Goal: Task Accomplishment & Management: Manage account settings

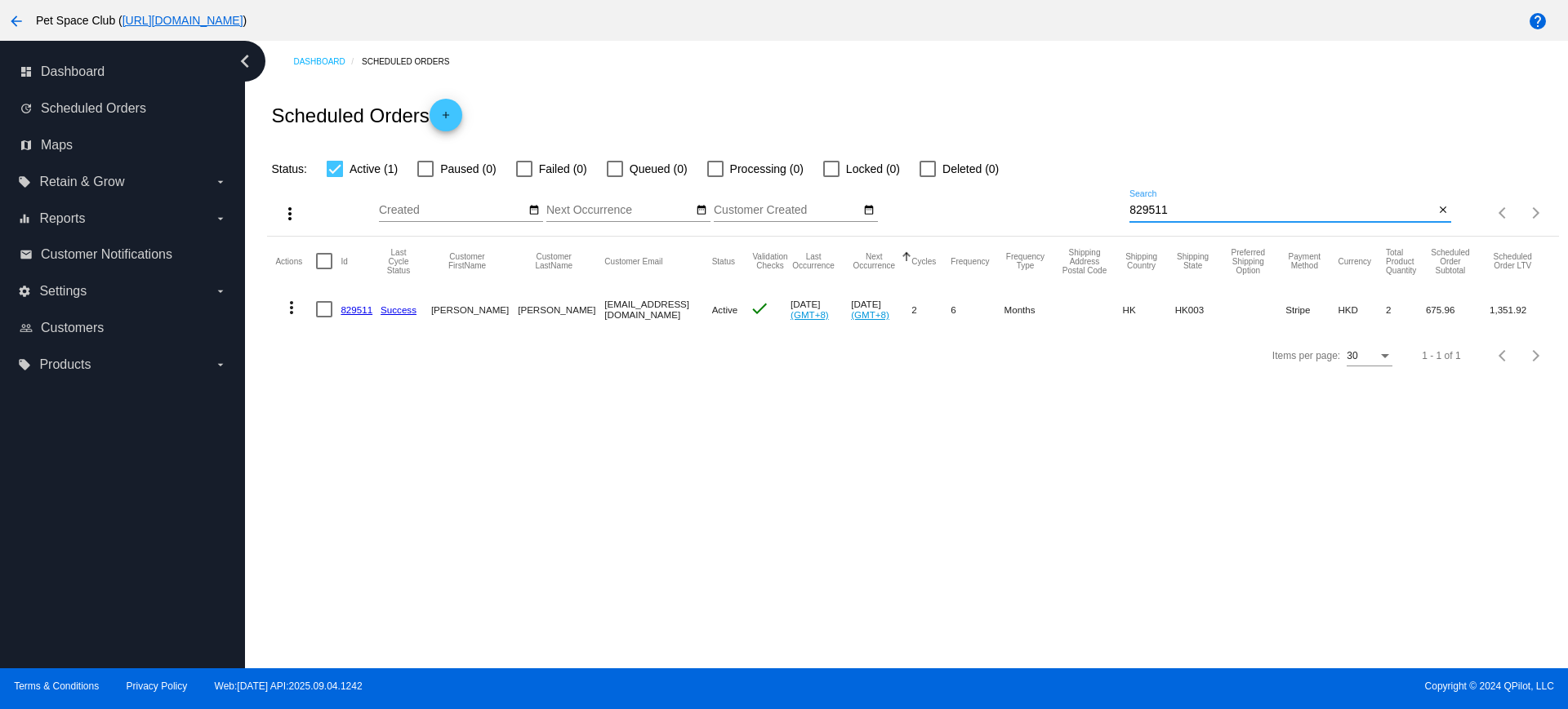
drag, startPoint x: 1181, startPoint y: 210, endPoint x: 1110, endPoint y: 209, distance: 71.0
click at [1110, 209] on div "more_vert Sep Jan Feb Mar Apr 1" at bounding box center [912, 207] width 1291 height 58
drag, startPoint x: 1195, startPoint y: 210, endPoint x: 1090, endPoint y: 208, distance: 105.0
click at [1090, 208] on div "more_vert Sep Jan Feb Mar [DATE]" at bounding box center [912, 207] width 1291 height 58
type input "967340"
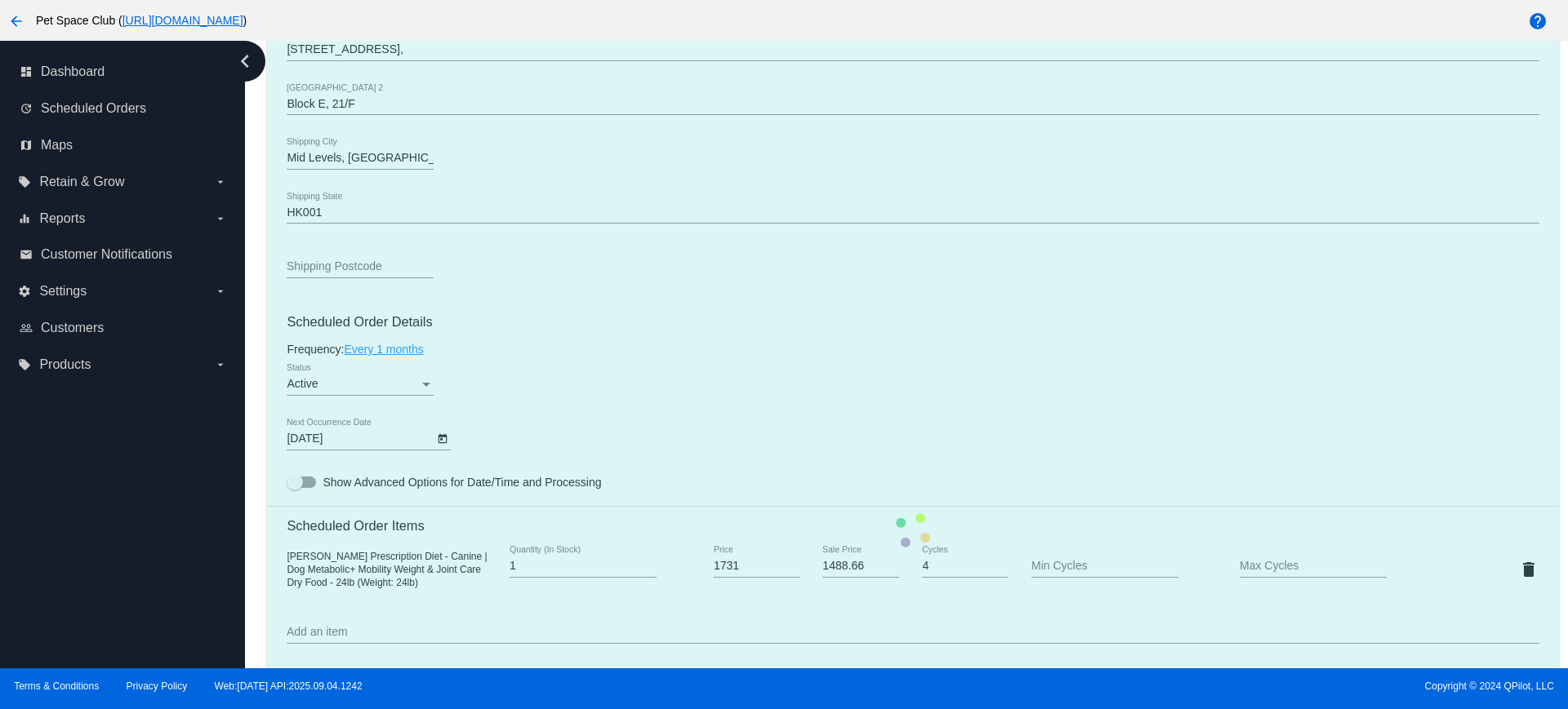
scroll to position [918, 0]
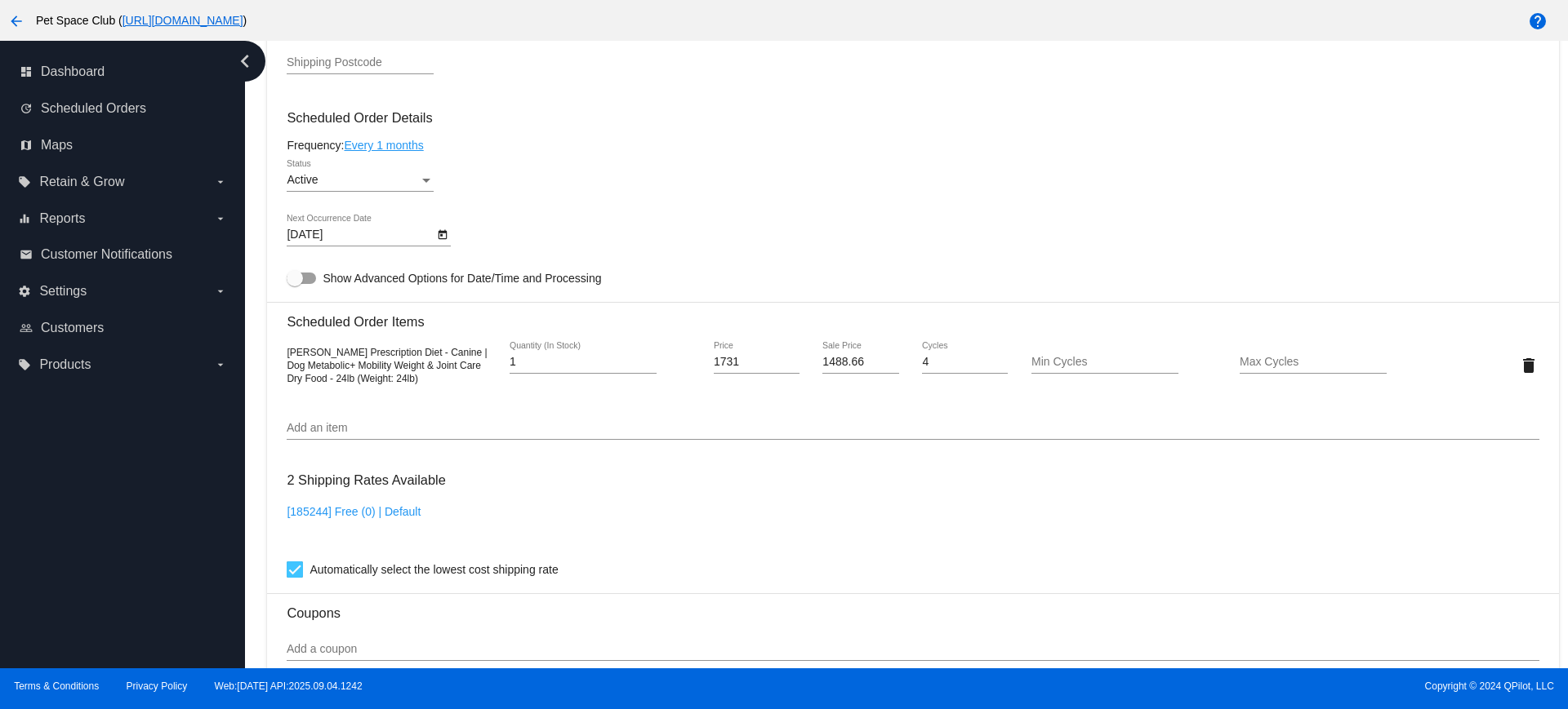
click at [440, 233] on icon "Open calendar" at bounding box center [443, 234] width 11 height 19
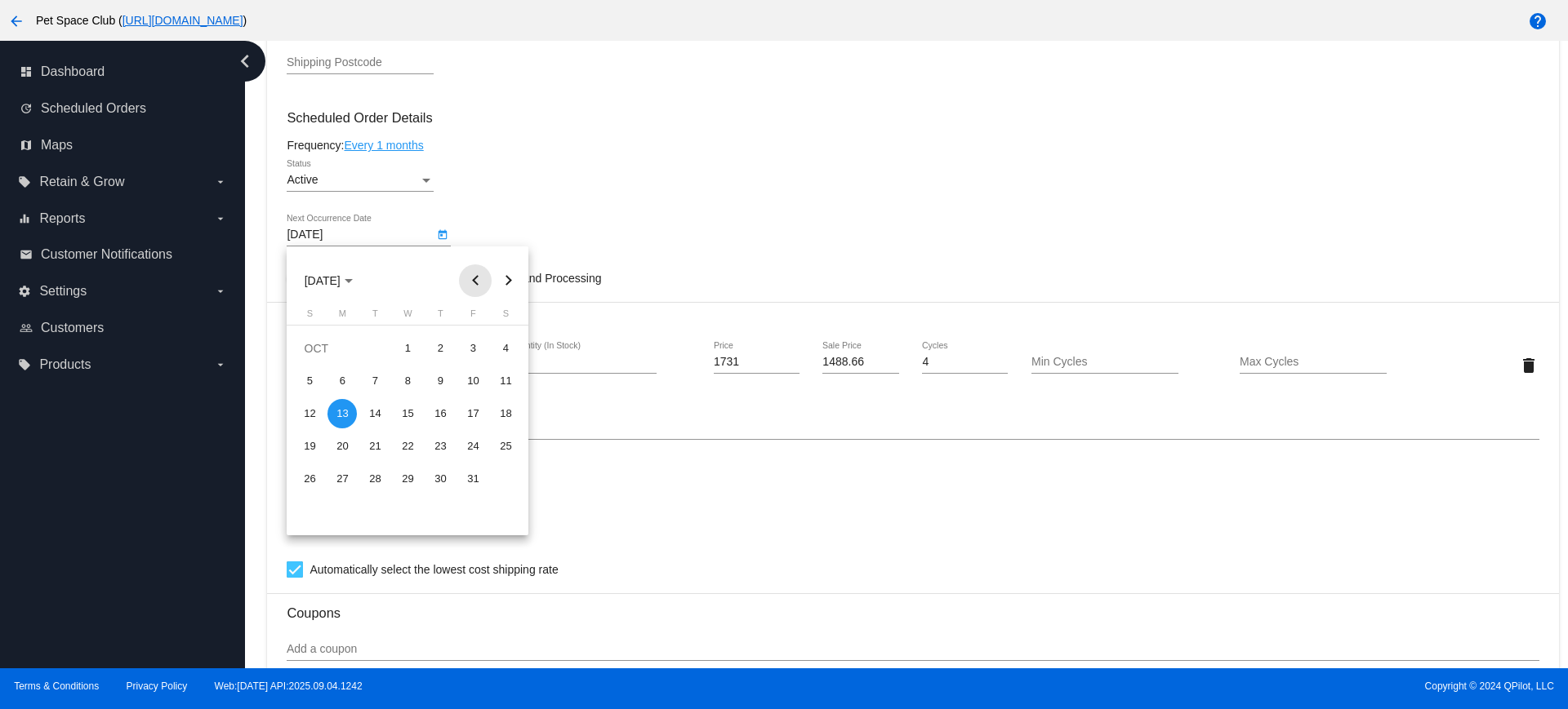
click at [473, 276] on button "Previous month" at bounding box center [474, 280] width 32 height 32
click at [511, 472] on div "27" at bounding box center [506, 479] width 30 height 30
type input "9/27/2025"
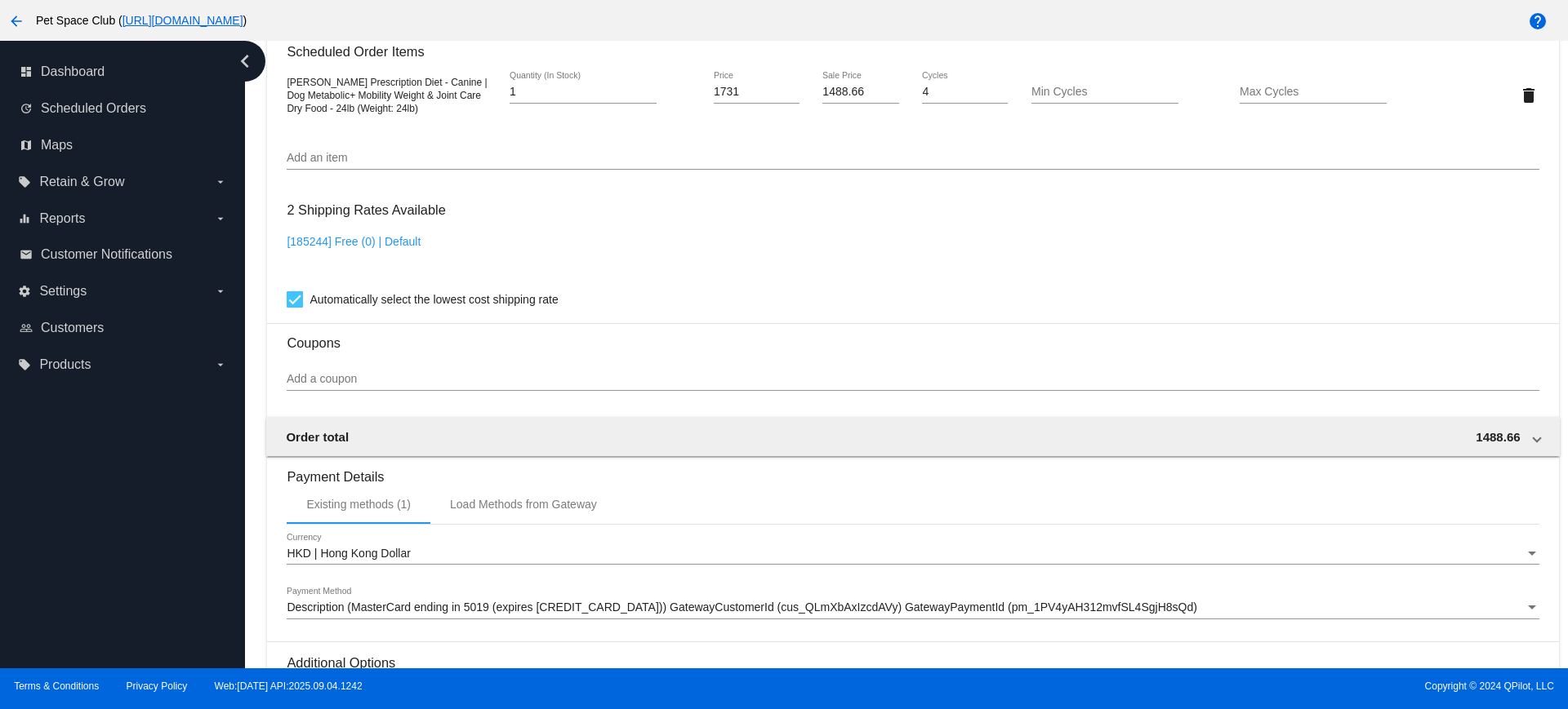
scroll to position [1392, 0]
